Goal: Transaction & Acquisition: Purchase product/service

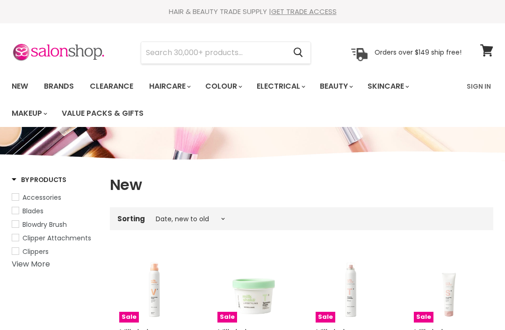
select select "created-descending"
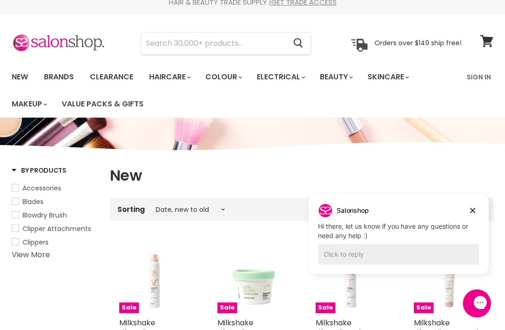
click at [180, 47] on input "Search" at bounding box center [213, 44] width 144 height 22
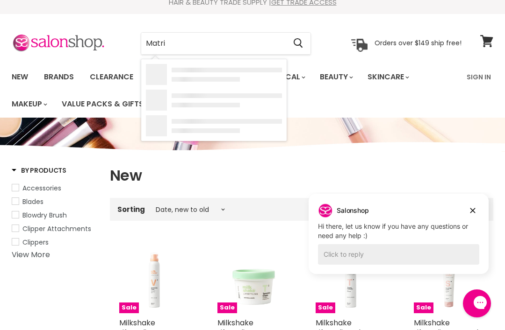
type input "Matrix"
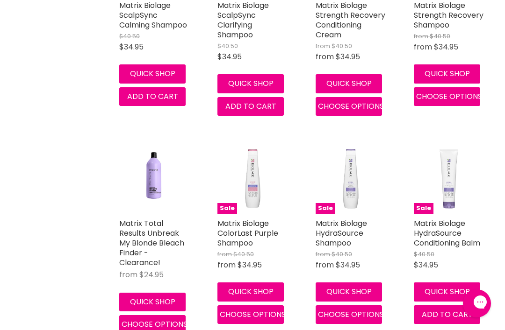
scroll to position [530, 0]
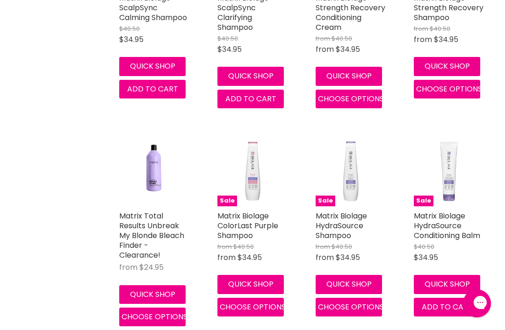
click at [363, 280] on button "Quick shop" at bounding box center [349, 284] width 66 height 19
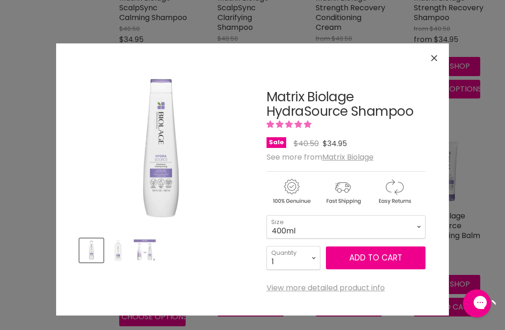
click at [378, 259] on span "Add to cart" at bounding box center [375, 257] width 53 height 11
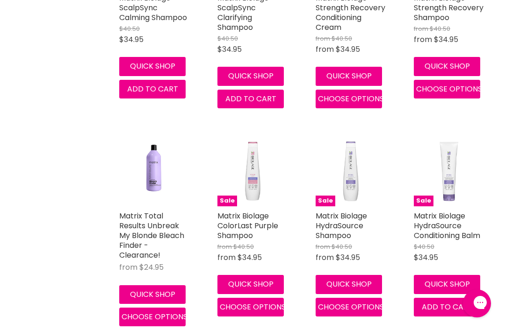
click at [457, 278] on button "Quick shop" at bounding box center [447, 284] width 66 height 19
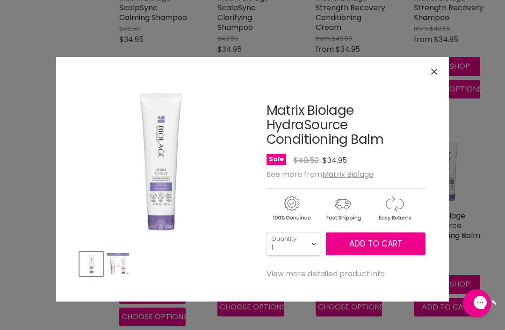
click at [437, 76] on button "Close" at bounding box center [434, 72] width 20 height 20
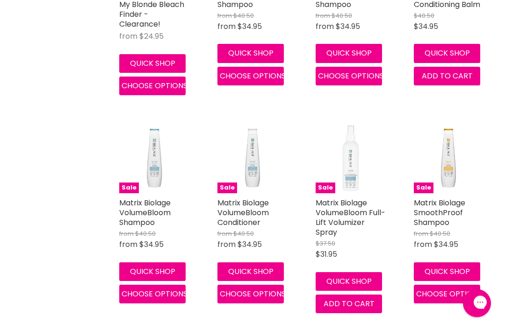
scroll to position [761, 0]
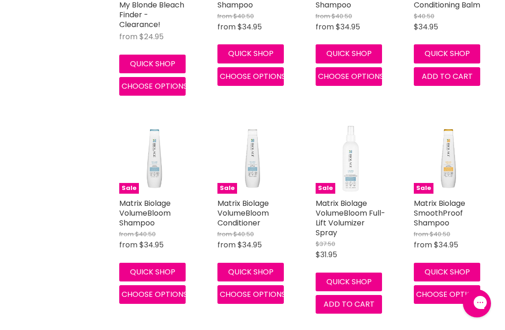
click at [255, 269] on button "Quick shop" at bounding box center [250, 272] width 66 height 19
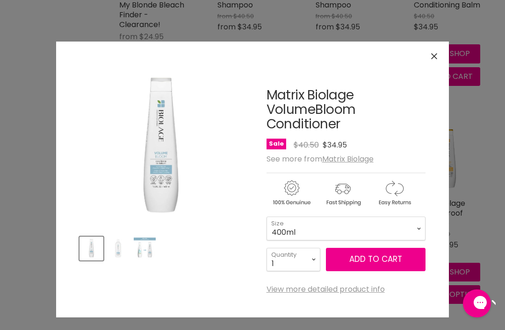
click at [377, 262] on span "Add to cart" at bounding box center [375, 259] width 53 height 11
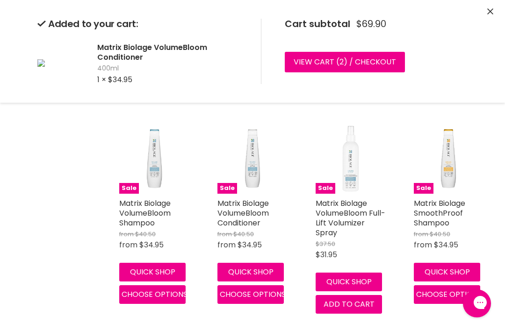
click at [158, 268] on button "Quick shop" at bounding box center [152, 272] width 66 height 19
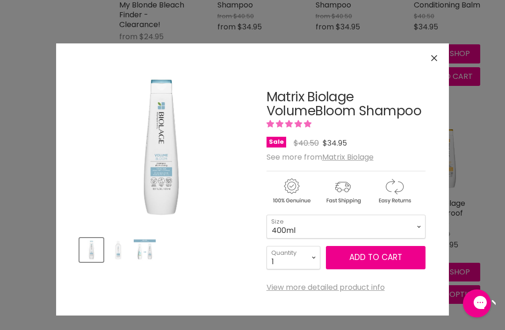
click at [389, 260] on span "Add to cart" at bounding box center [375, 257] width 53 height 11
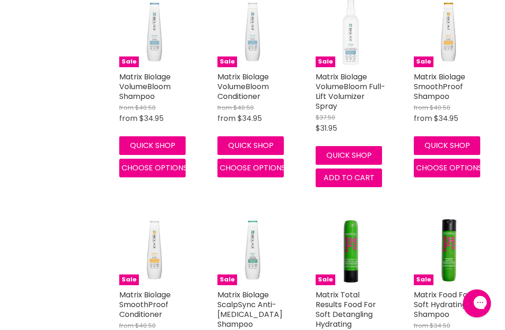
scroll to position [887, 0]
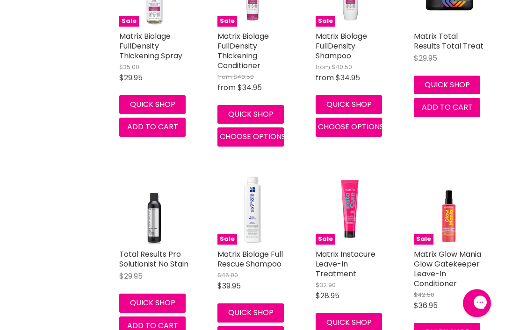
scroll to position [3708, 0]
